Goal: Find specific page/section: Find specific page/section

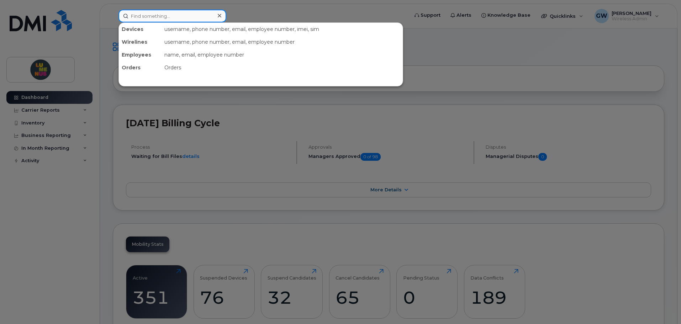
click at [158, 16] on input at bounding box center [172, 16] width 108 height 13
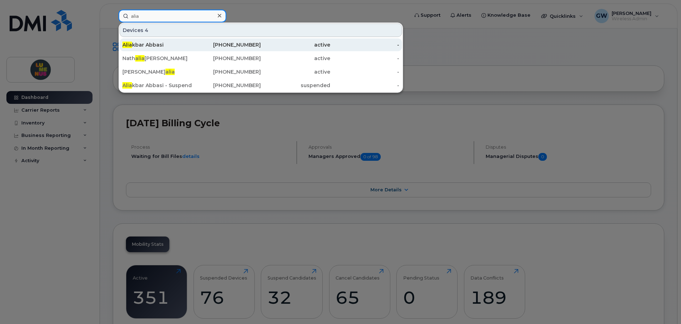
type input "alia"
click at [153, 43] on div "Alia kbar Abbasi" at bounding box center [156, 44] width 69 height 7
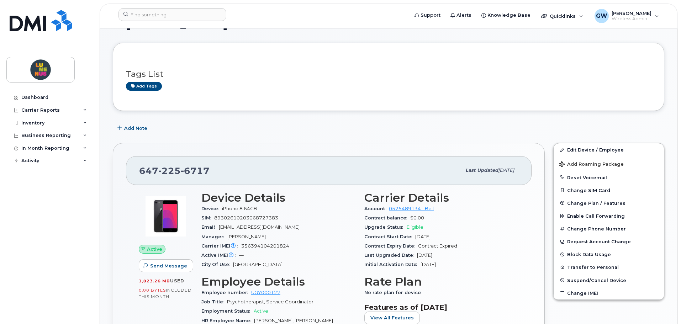
scroll to position [107, 0]
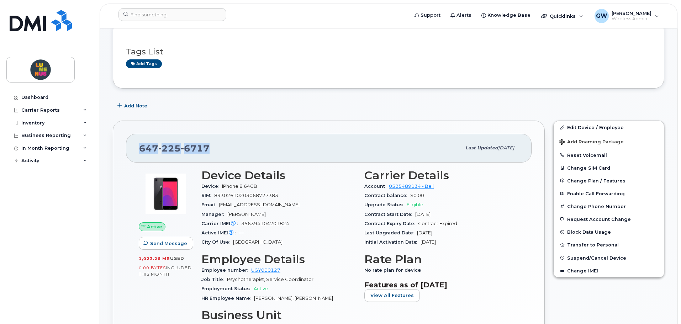
drag, startPoint x: 222, startPoint y: 151, endPoint x: 140, endPoint y: 146, distance: 81.2
click at [140, 146] on div "647 225 6717" at bounding box center [300, 147] width 322 height 15
click at [253, 147] on div "647 225 6717" at bounding box center [300, 147] width 322 height 15
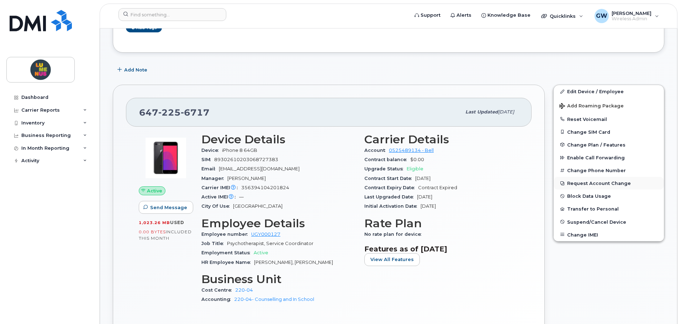
scroll to position [142, 0]
click at [593, 92] on link "Edit Device / Employee" at bounding box center [608, 91] width 110 height 13
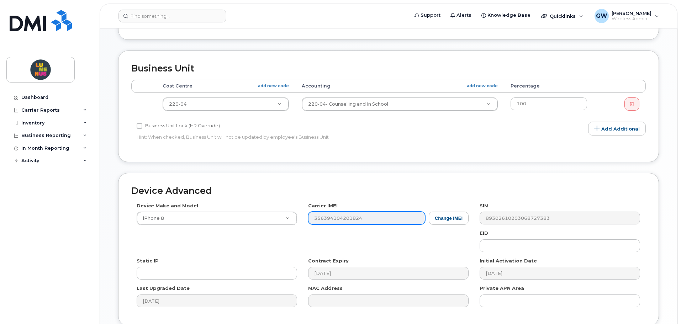
scroll to position [320, 0]
